Goal: Register for event/course

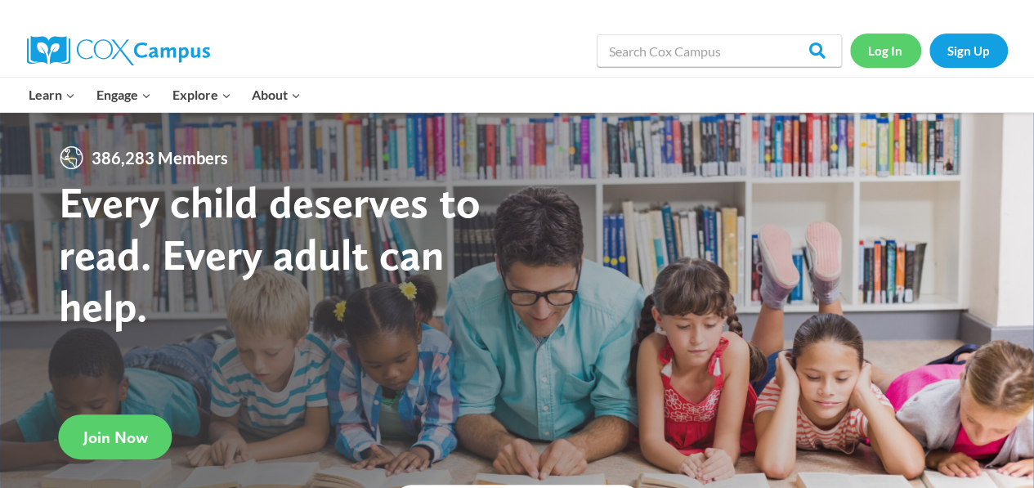
click at [886, 58] on link "Log In" at bounding box center [885, 51] width 71 height 34
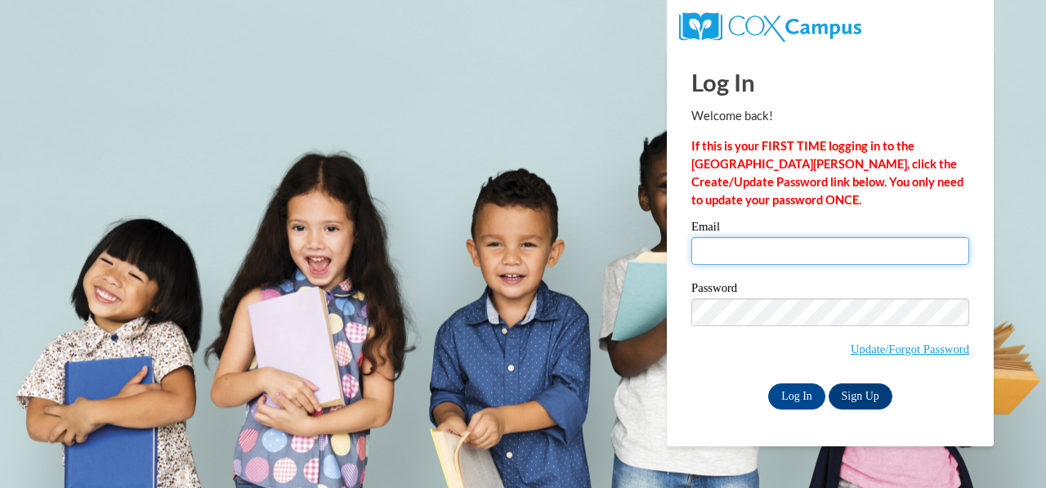
click at [793, 254] on input "Email" at bounding box center [831, 251] width 278 height 28
type input "920149251@student.ccga.edu"
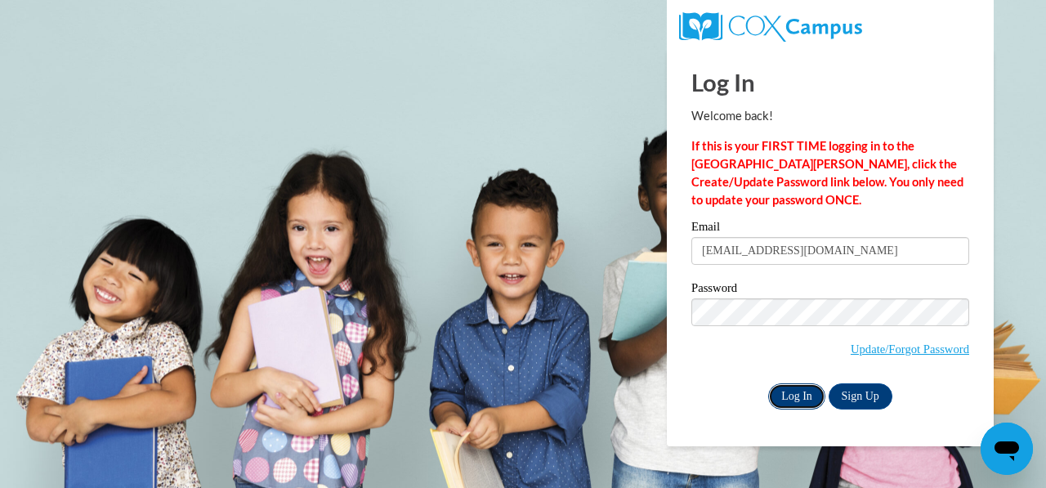
click at [775, 401] on input "Log In" at bounding box center [796, 396] width 57 height 26
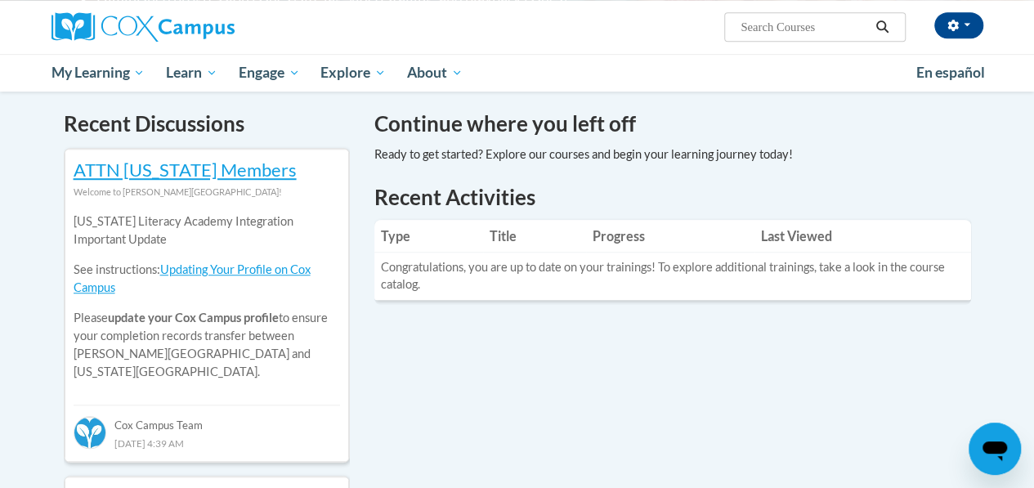
scroll to position [372, 0]
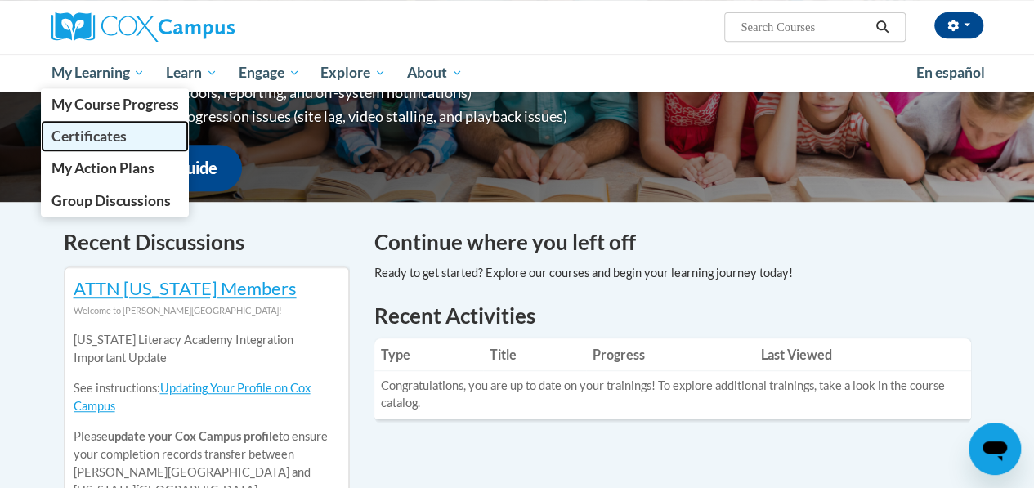
click at [101, 146] on link "Certificates" at bounding box center [115, 136] width 149 height 32
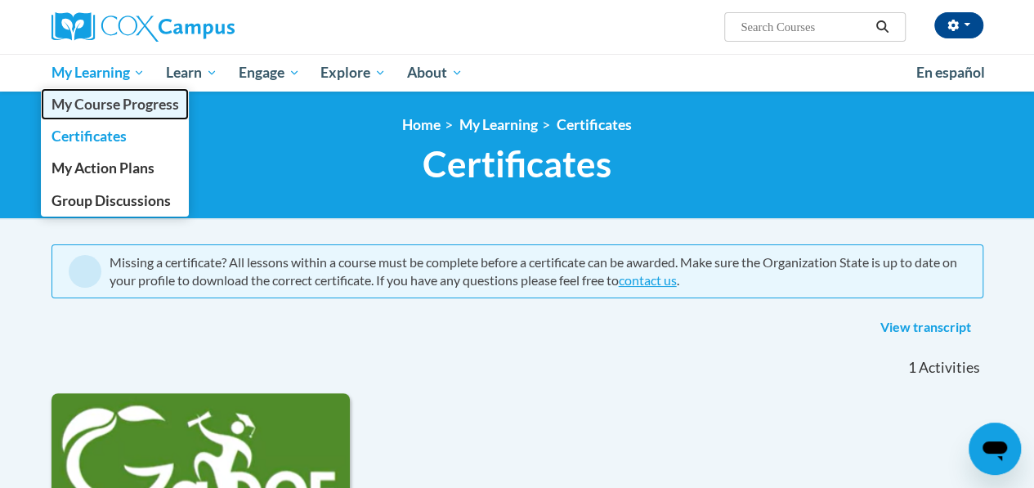
click at [108, 106] on span "My Course Progress" at bounding box center [115, 104] width 128 height 17
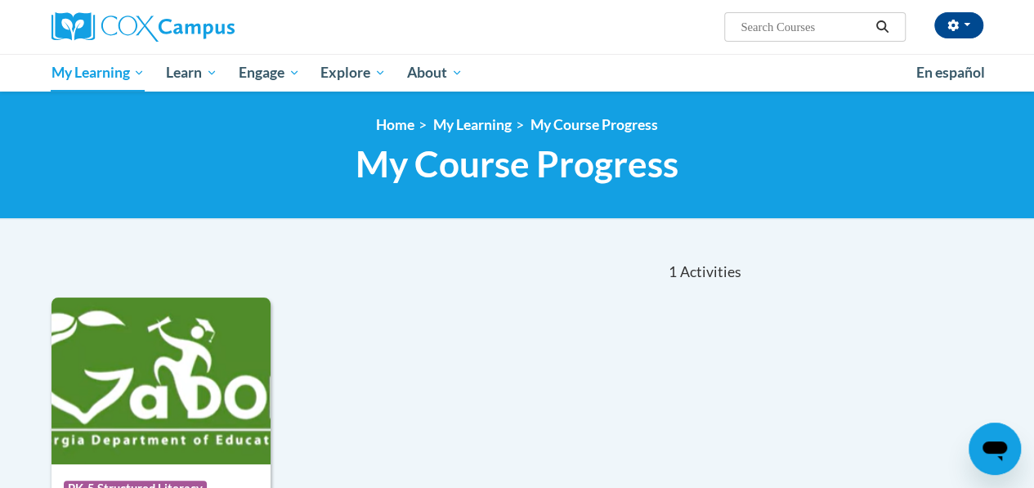
click at [821, 30] on input "Search..." at bounding box center [804, 27] width 131 height 20
click at [765, 36] on input "Search..." at bounding box center [804, 27] width 131 height 20
type input "meaningful read alouds"
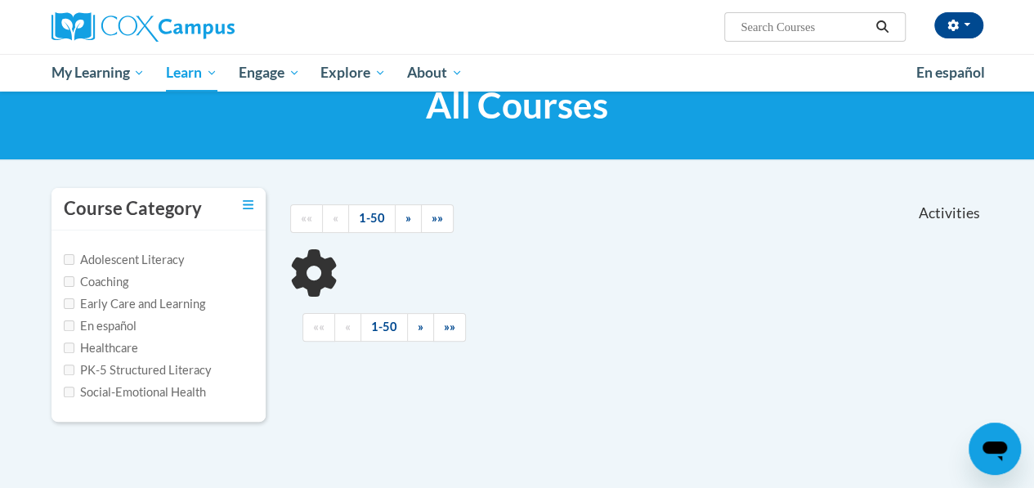
scroll to position [60, 0]
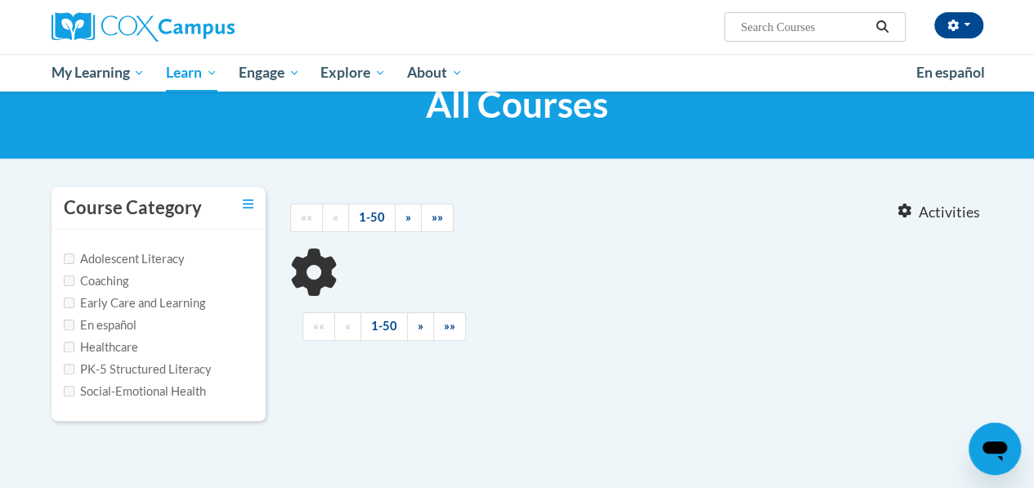
type input "meaningful read alouds"
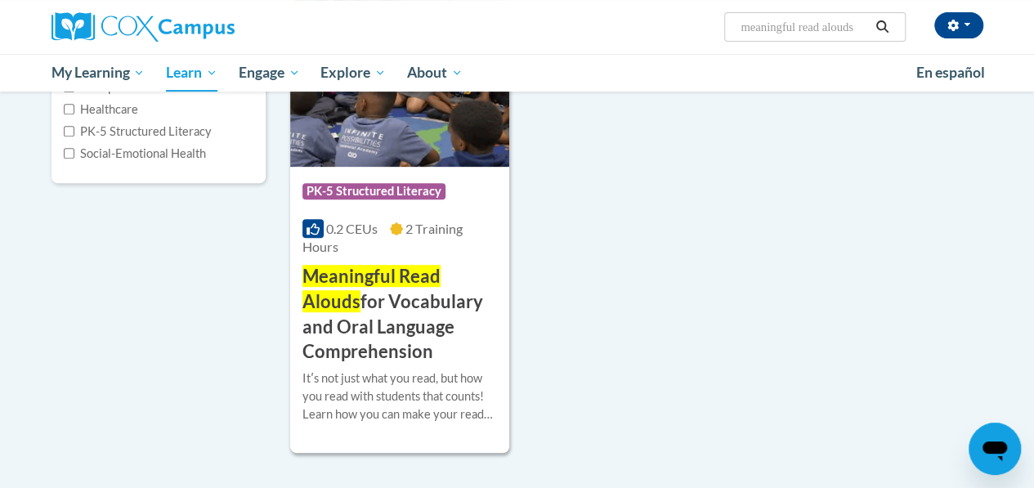
scroll to position [299, 0]
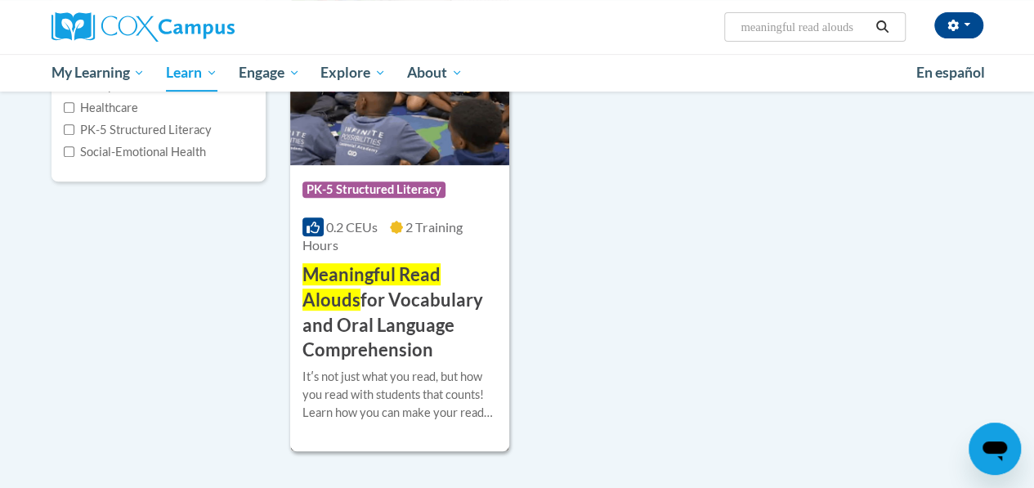
click at [396, 334] on h3 "Meaningful Read Alouds for Vocabulary and Oral Language Comprehension" at bounding box center [399, 312] width 195 height 101
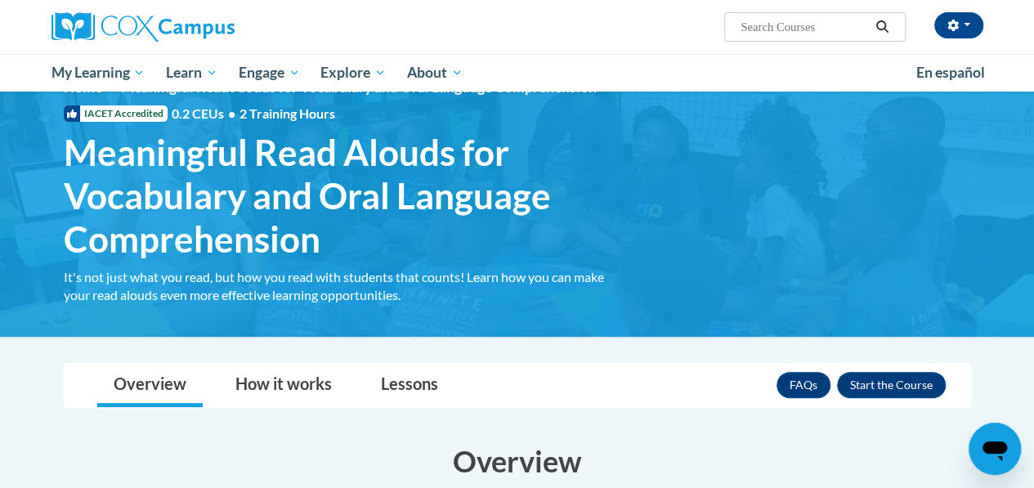
scroll to position [39, 0]
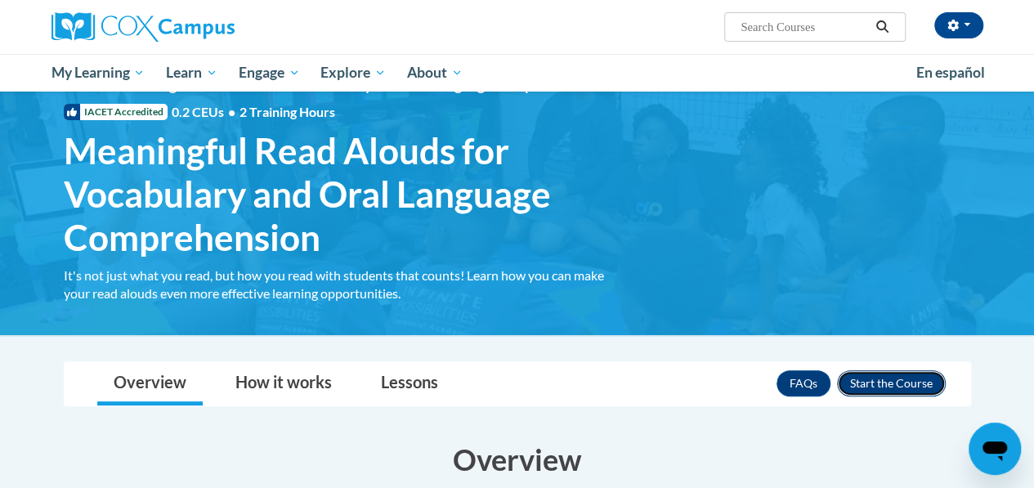
click at [891, 387] on button "Enroll" at bounding box center [891, 383] width 109 height 26
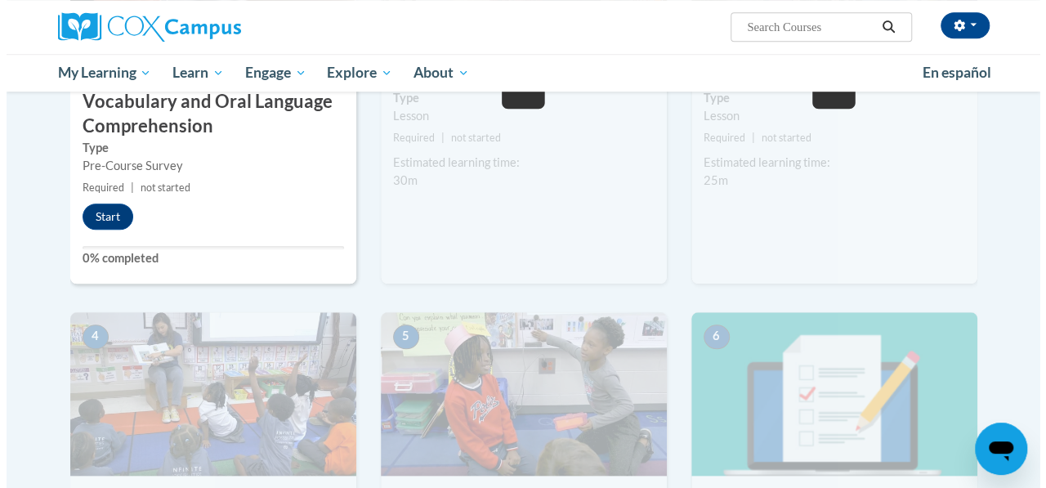
scroll to position [606, 0]
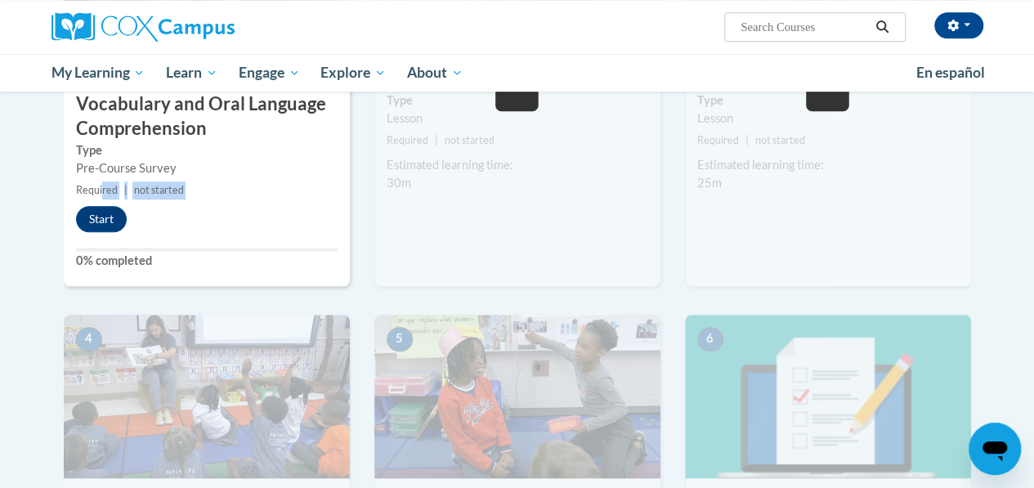
drag, startPoint x: 101, startPoint y: 192, endPoint x: 92, endPoint y: 235, distance: 43.4
click at [92, 235] on div "1 Pre-Course Survey for Meaningful Read Alouds for Vocabulary and Oral Language…" at bounding box center [207, 72] width 286 height 427
click at [97, 216] on button "Start" at bounding box center [101, 219] width 51 height 26
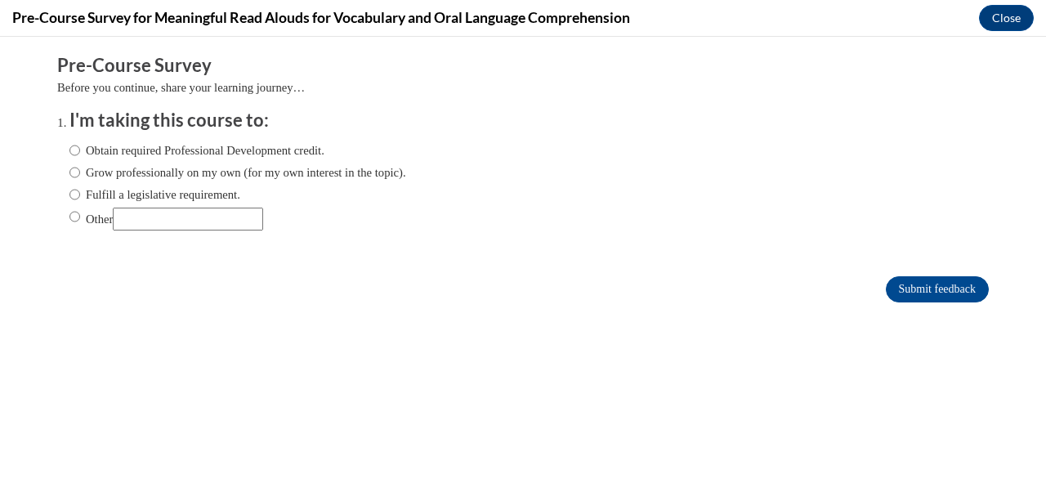
scroll to position [0, 0]
click at [69, 155] on input "Obtain required Professional Development credit." at bounding box center [74, 150] width 11 height 18
radio input "true"
click at [940, 289] on input "Submit feedback" at bounding box center [937, 289] width 103 height 26
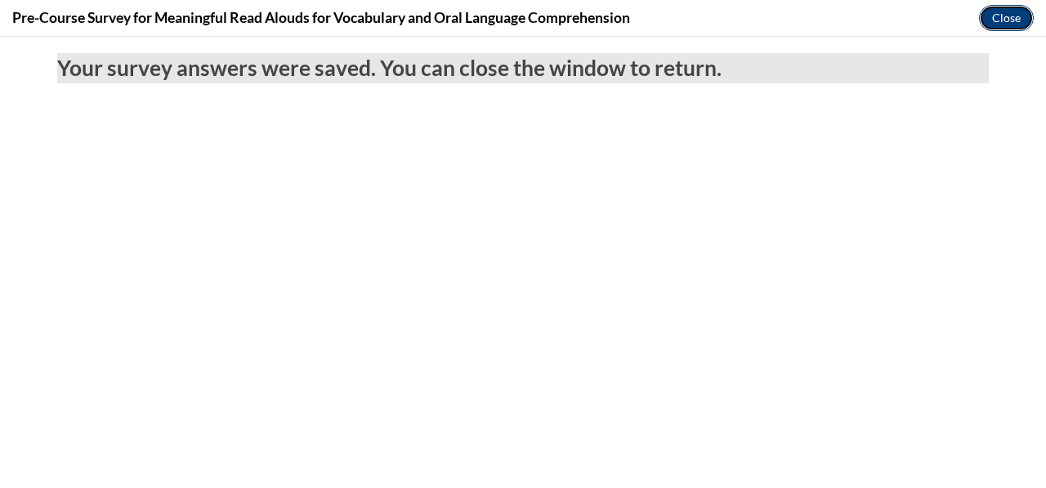
click at [1010, 16] on button "Close" at bounding box center [1006, 18] width 55 height 26
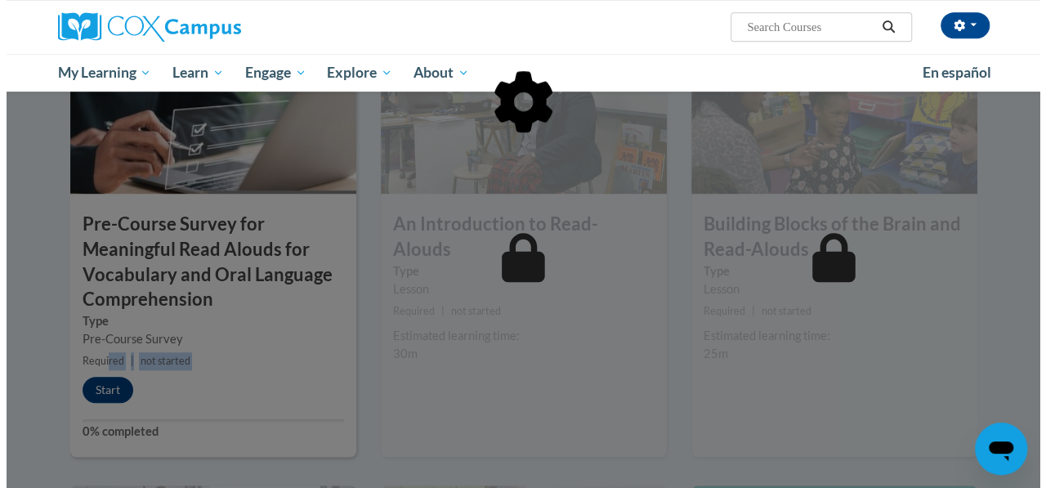
scroll to position [434, 0]
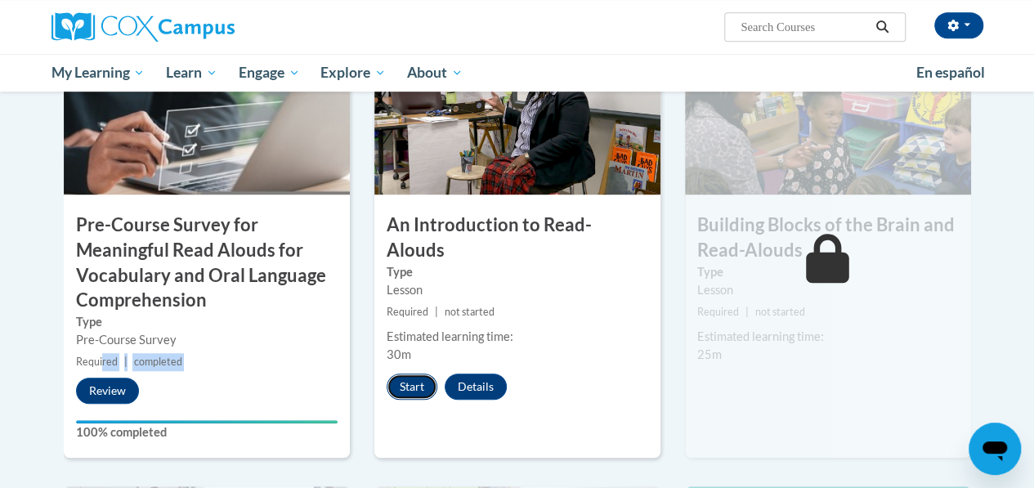
click at [425, 374] on button "Start" at bounding box center [412, 387] width 51 height 26
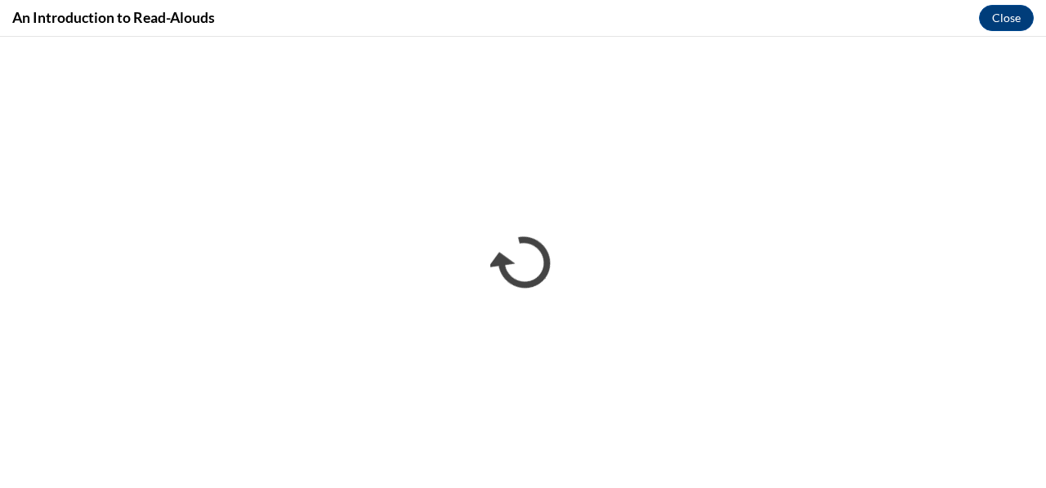
scroll to position [0, 0]
